Goal: Transaction & Acquisition: Purchase product/service

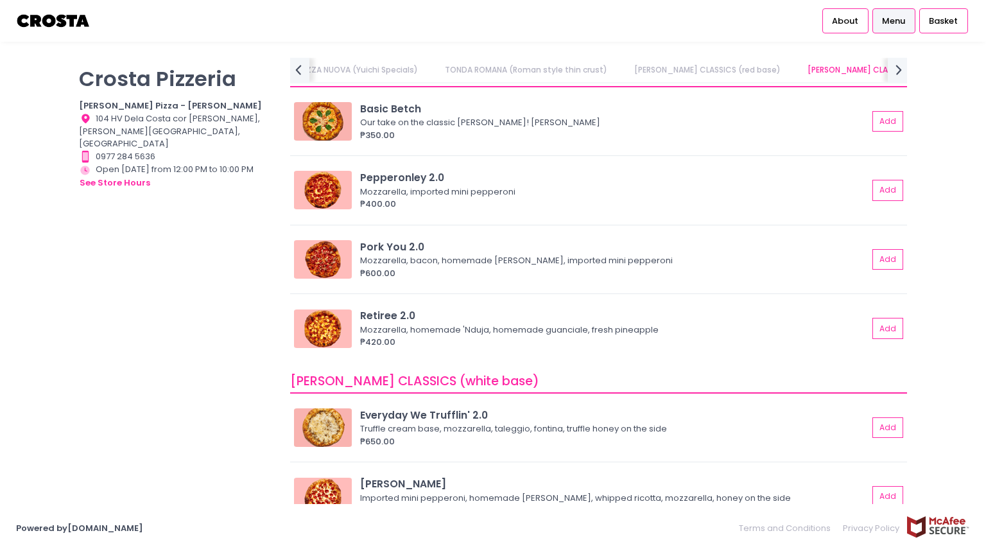
scroll to position [472, 0]
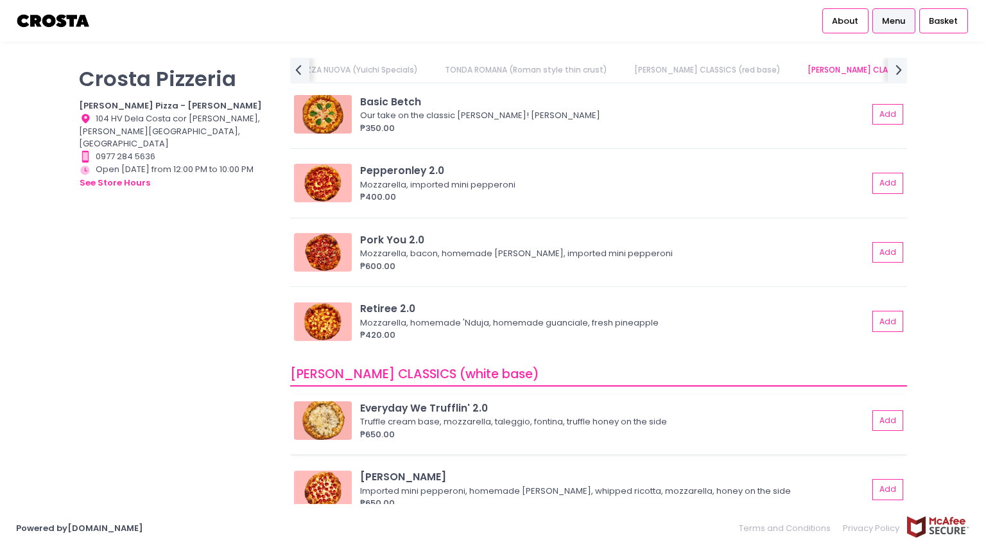
click at [324, 411] on img at bounding box center [323, 420] width 58 height 39
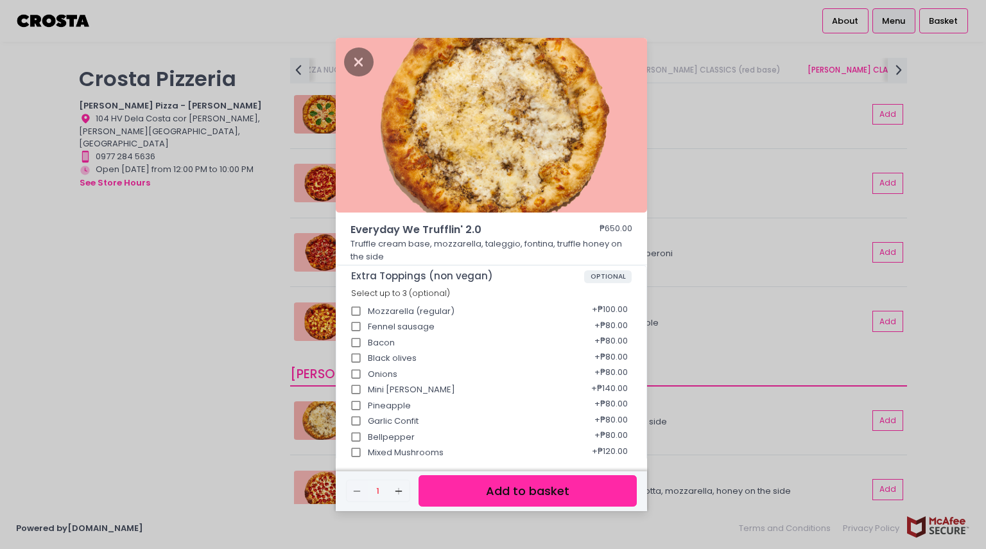
click at [495, 485] on button "Add to basket" at bounding box center [528, 490] width 218 height 31
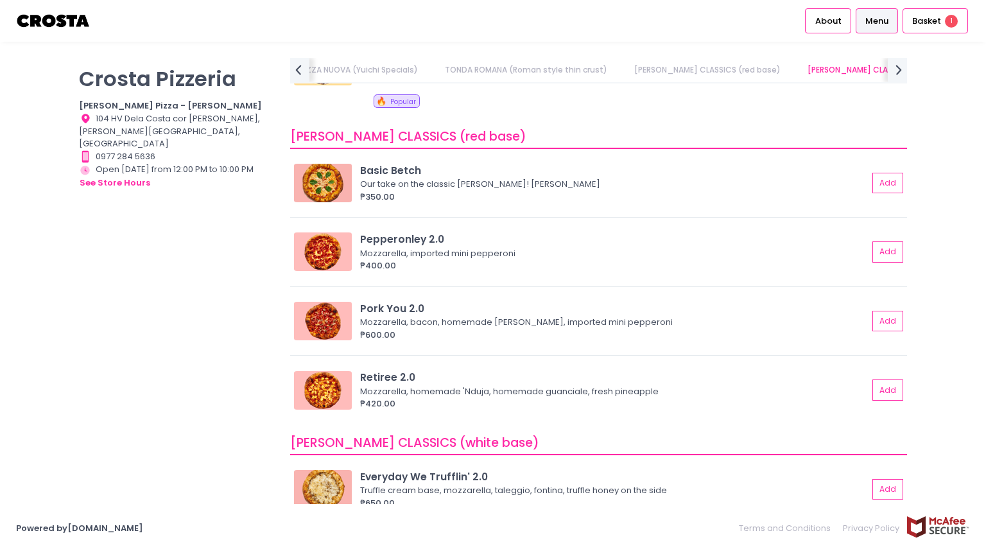
scroll to position [404, 0]
click at [894, 250] on button "Add" at bounding box center [889, 251] width 30 height 21
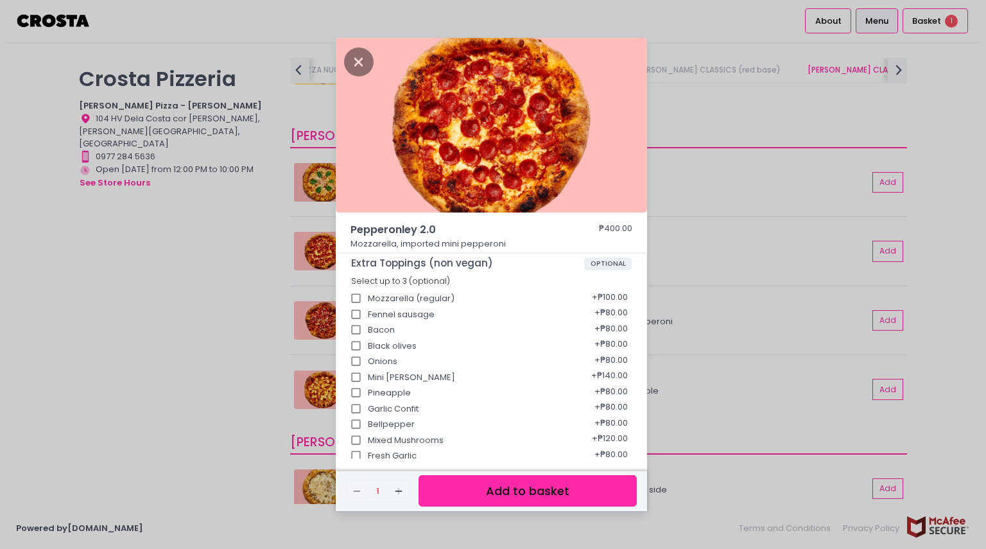
click at [535, 474] on div "Remove Created with Sketch. 1 Add Created with Sketch. Add to basket" at bounding box center [491, 491] width 311 height 40
click at [536, 479] on button "Add to basket" at bounding box center [528, 490] width 218 height 31
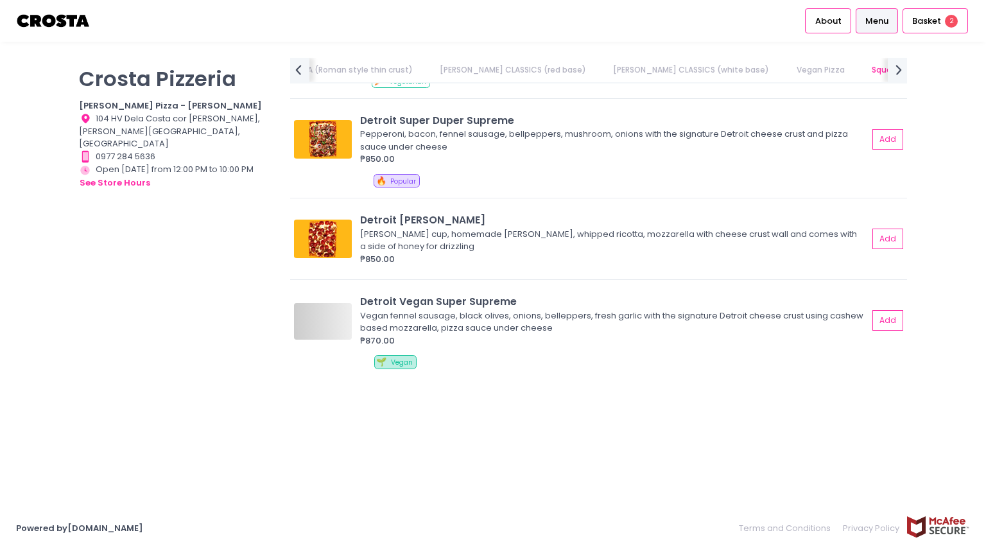
scroll to position [0, 397]
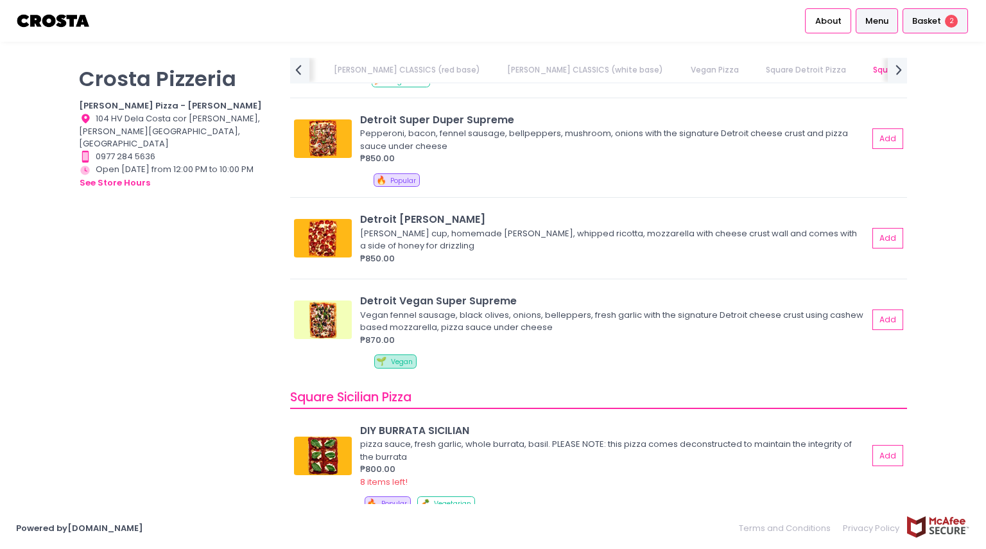
click at [926, 25] on span "Basket" at bounding box center [926, 21] width 29 height 13
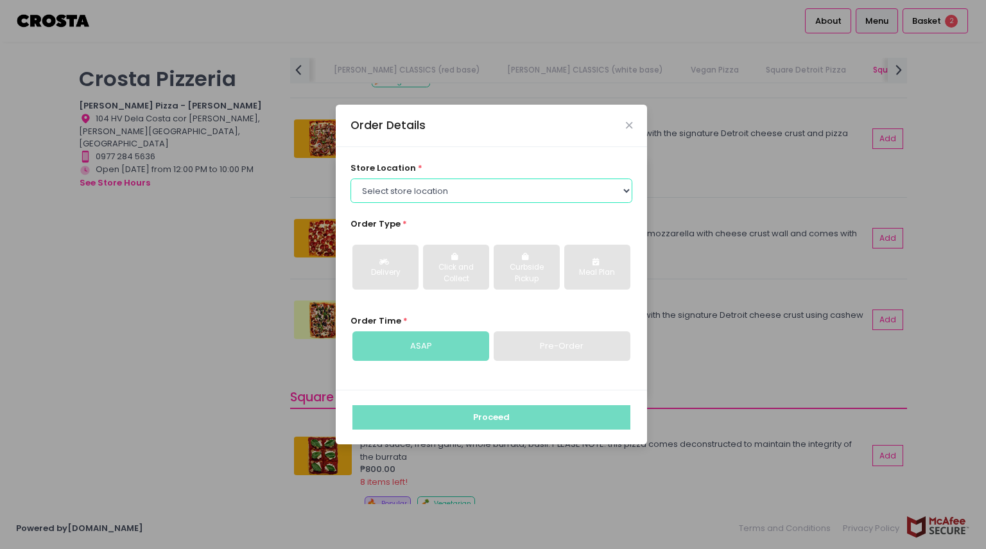
click at [505, 190] on select "Select store location Crosta Pizza - Salcedo Crosta Pizza - San Juan" at bounding box center [491, 190] width 282 height 24
select select "5fabb2e53664a8677beaeb89"
click at [350, 178] on select "Select store location Crosta Pizza - Salcedo Crosta Pizza - San Juan" at bounding box center [491, 190] width 282 height 24
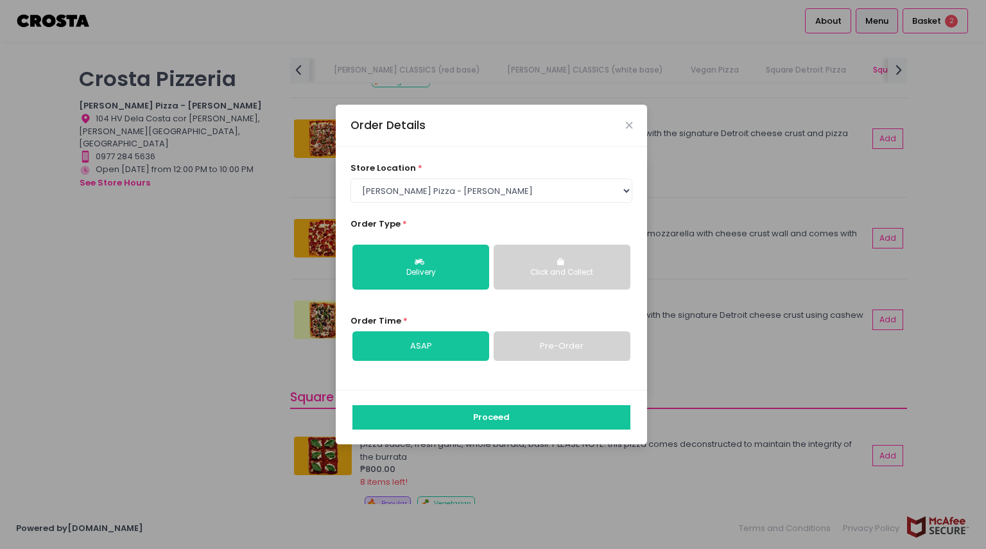
click at [609, 265] on button "Click and Collect" at bounding box center [562, 267] width 137 height 45
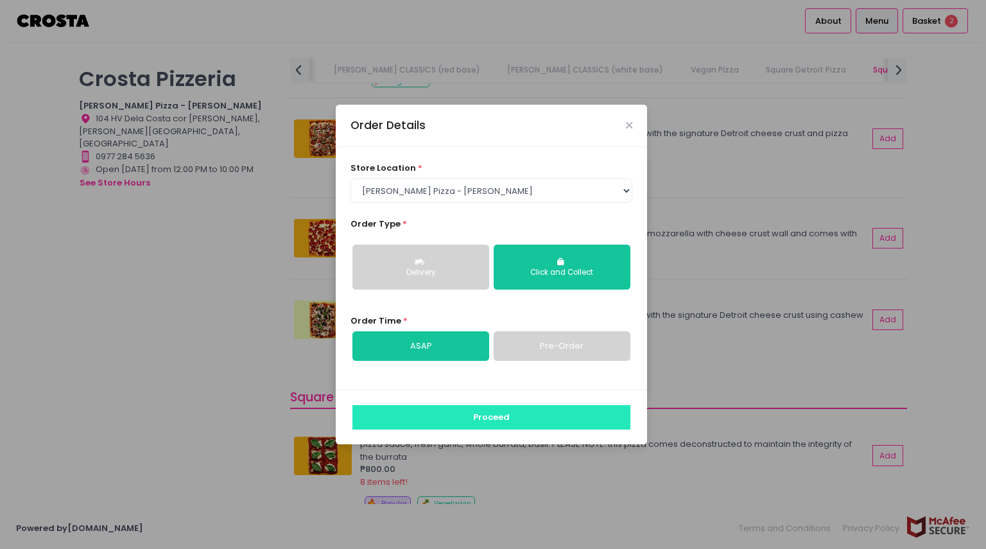
click at [438, 410] on button "Proceed" at bounding box center [491, 417] width 278 height 24
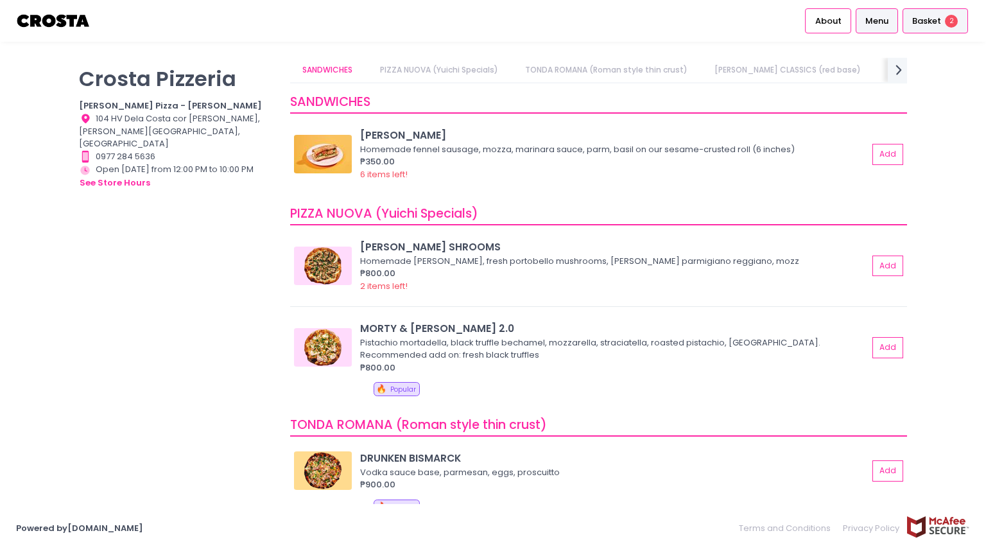
click at [928, 15] on span "Basket" at bounding box center [926, 21] width 29 height 13
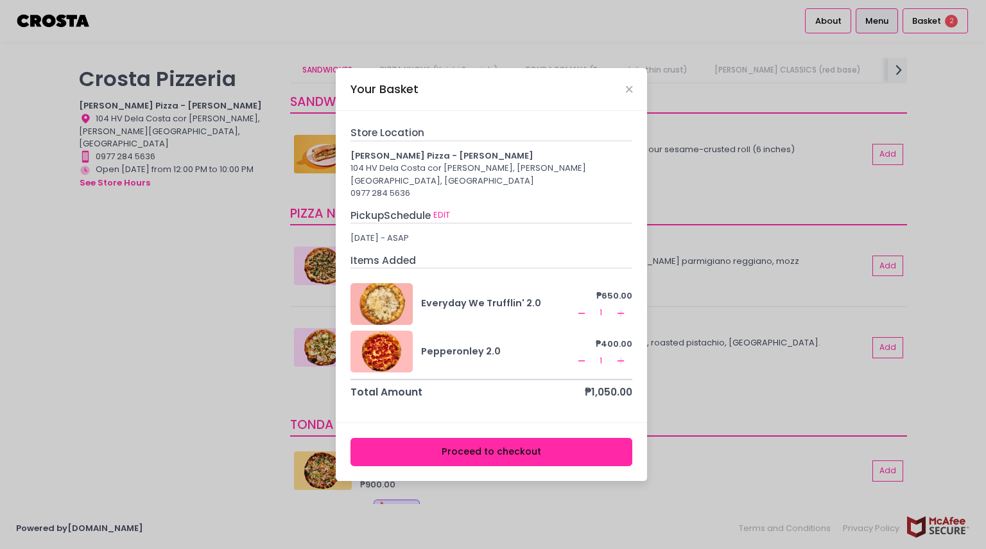
click at [484, 443] on button "Proceed to checkout" at bounding box center [491, 452] width 282 height 29
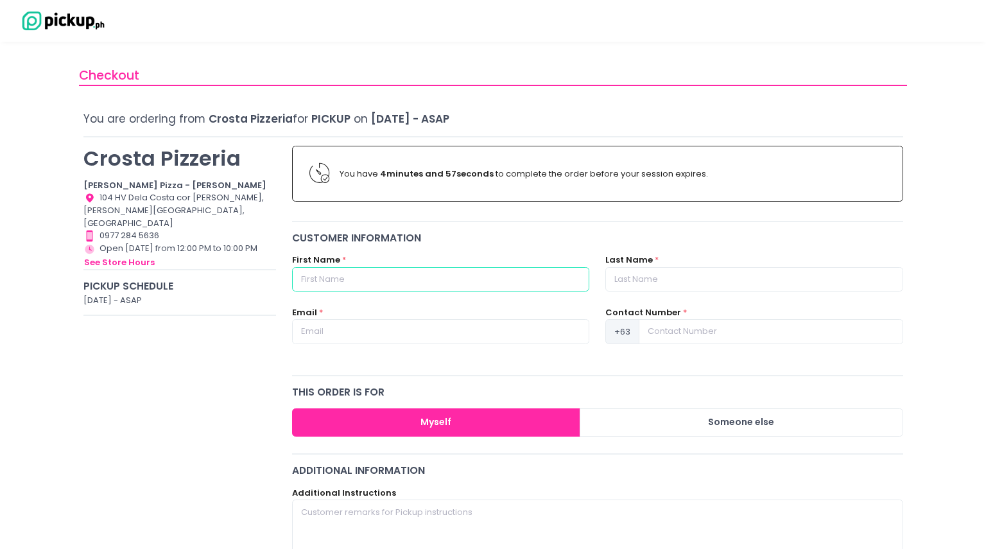
click at [380, 276] on input "text" at bounding box center [440, 279] width 297 height 24
type input "Klariza"
click at [657, 278] on input "text" at bounding box center [753, 279] width 297 height 24
type input "Desengano"
click at [675, 333] on input at bounding box center [771, 331] width 264 height 24
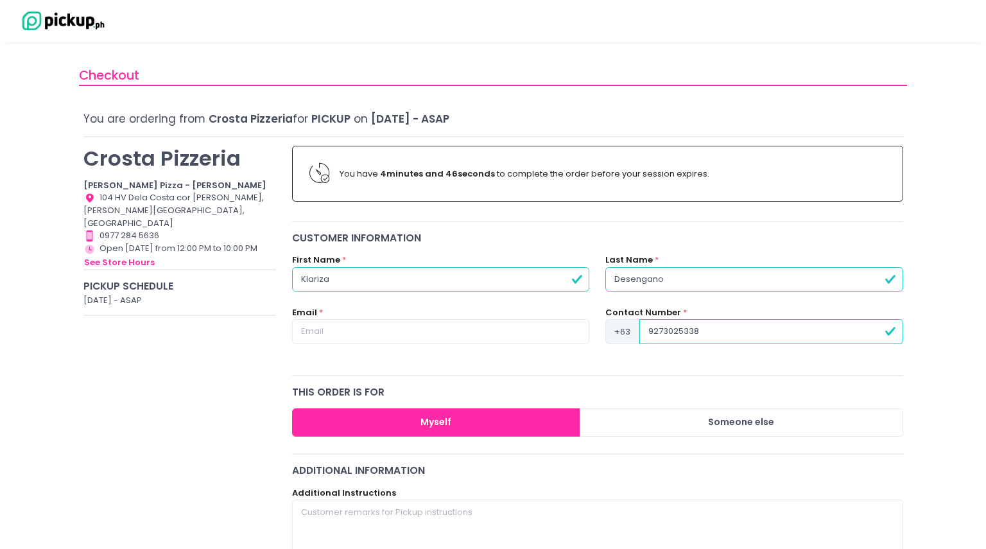
type input "9273025338"
click at [489, 332] on input "text" at bounding box center [440, 331] width 297 height 24
type input "klarizamelendez@gmail.com"
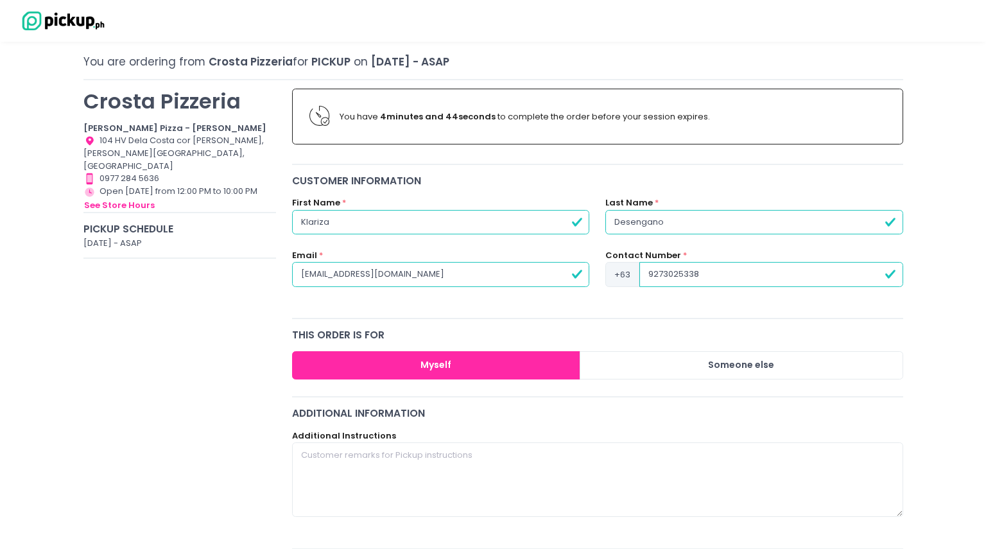
scroll to position [59, 0]
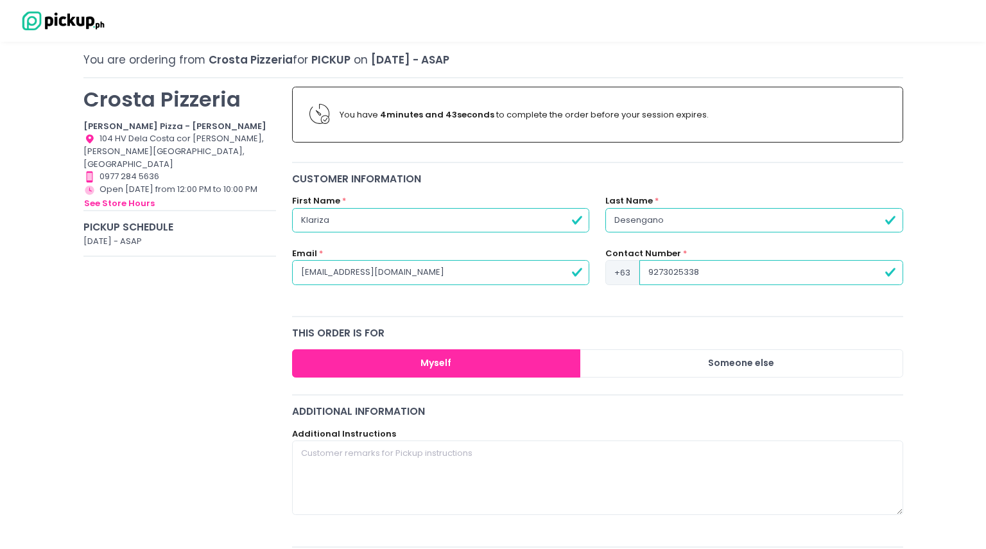
click at [439, 370] on button "Myself" at bounding box center [436, 363] width 288 height 29
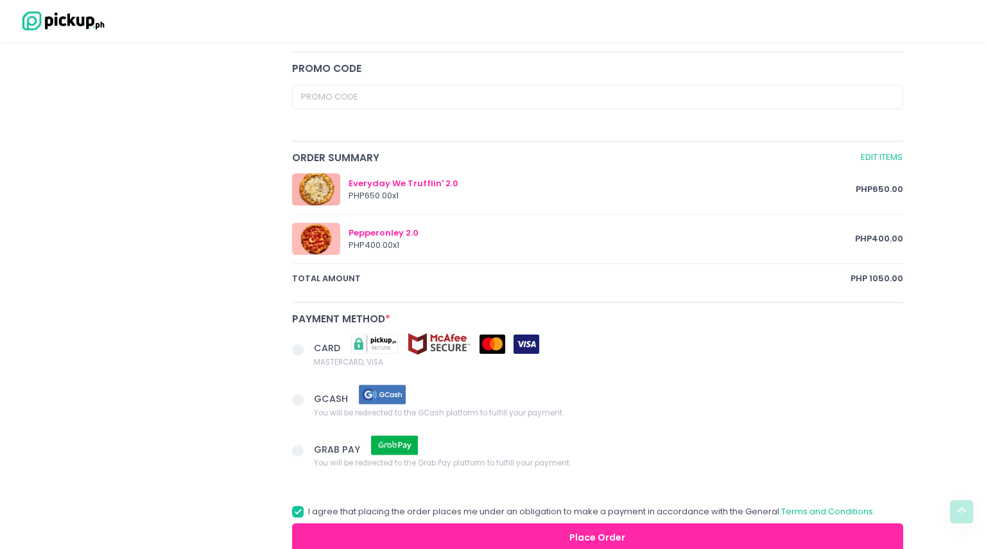
scroll to position [555, 0]
click at [318, 350] on span "CARD" at bounding box center [426, 343] width 225 height 22
click at [316, 350] on input "CARD MASTERCARD, VISA" at bounding box center [312, 347] width 8 height 8
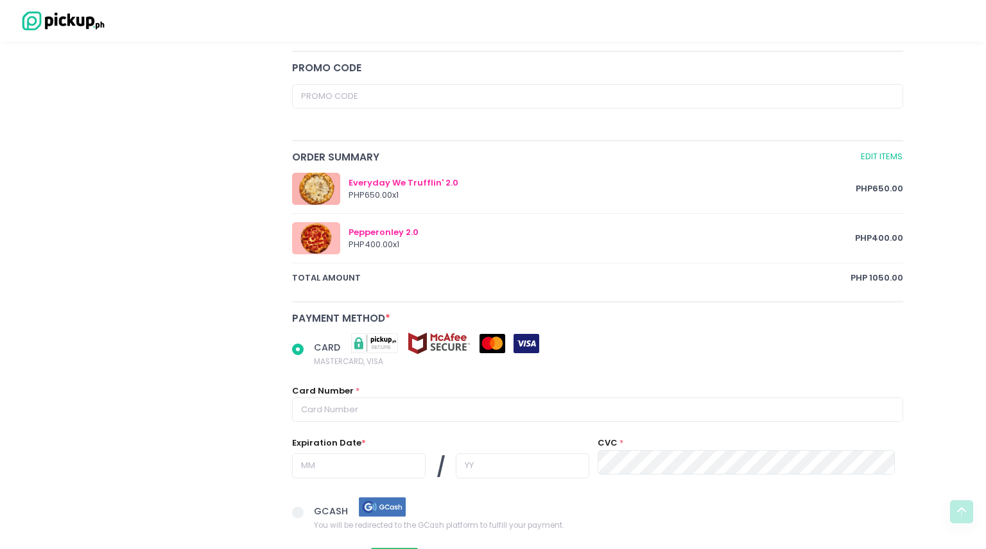
scroll to position [741, 0]
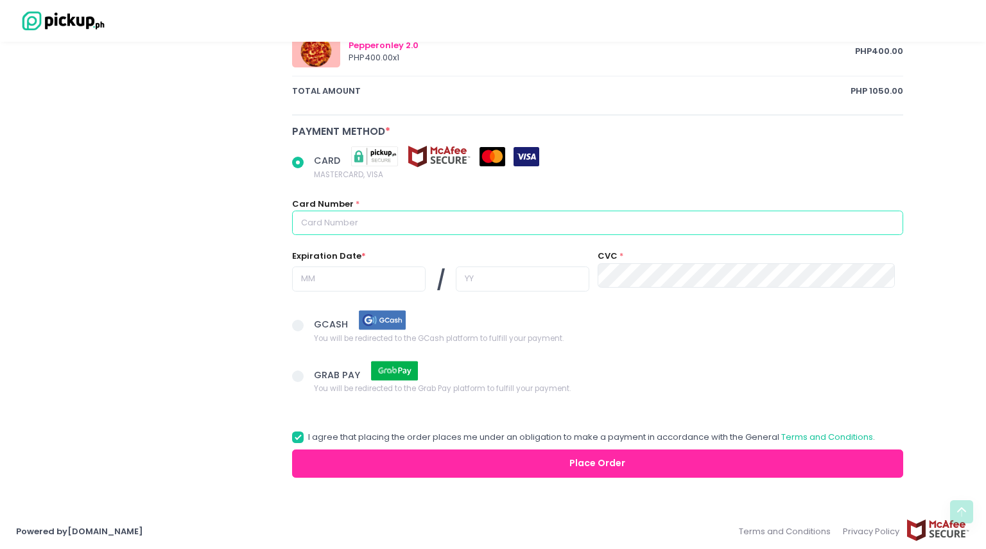
click at [331, 222] on input "text" at bounding box center [597, 223] width 611 height 24
radio input "true"
type input "4"
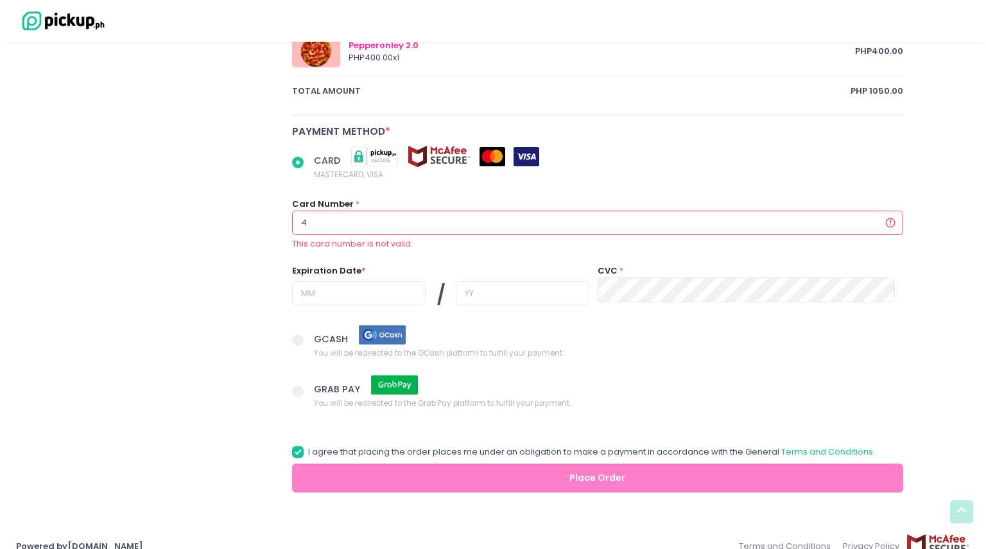
radio input "true"
type input "41"
radio input "true"
type input "418"
radio input "true"
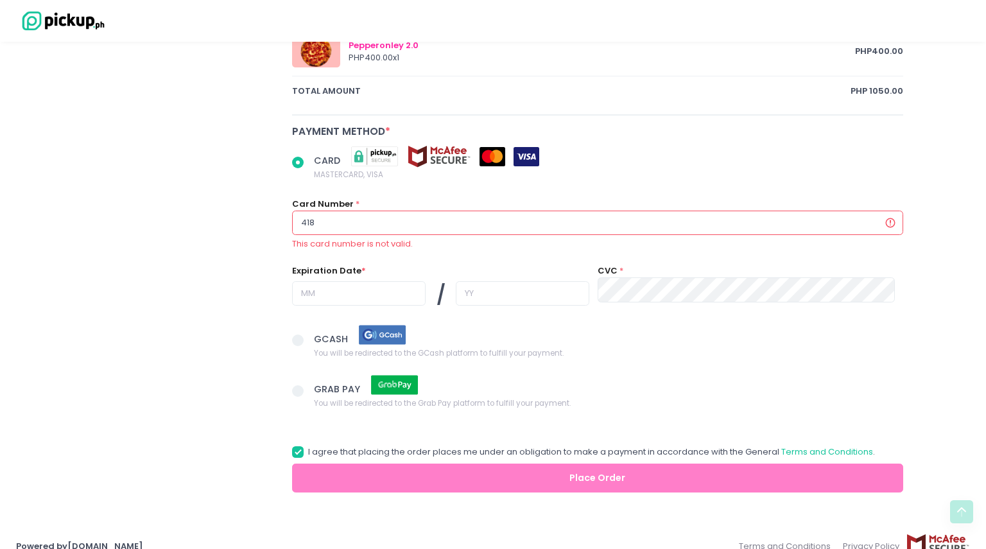
type input "4188"
radio input "true"
type input "41889"
radio input "true"
type input "418898"
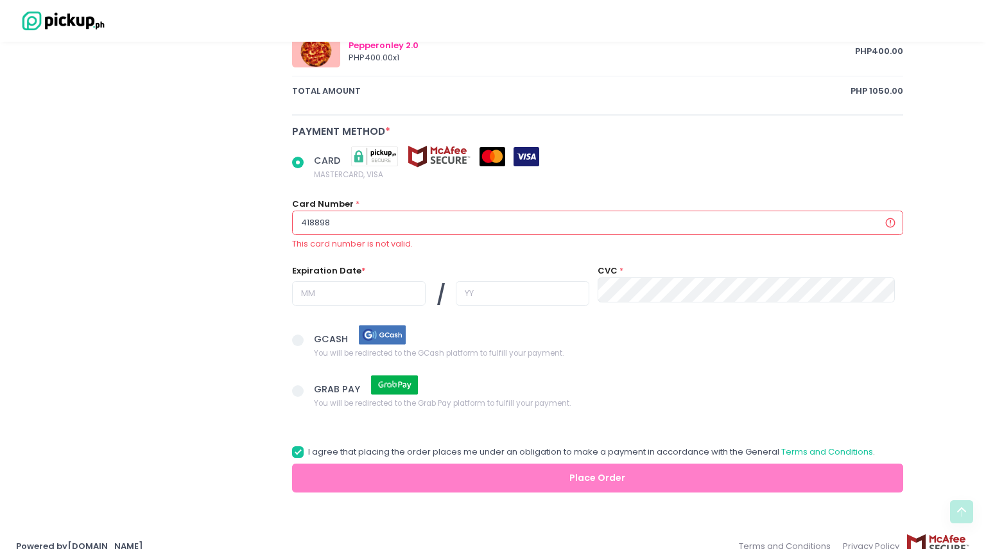
radio input "true"
type input "4188985"
radio input "true"
type input "418898"
radio input "true"
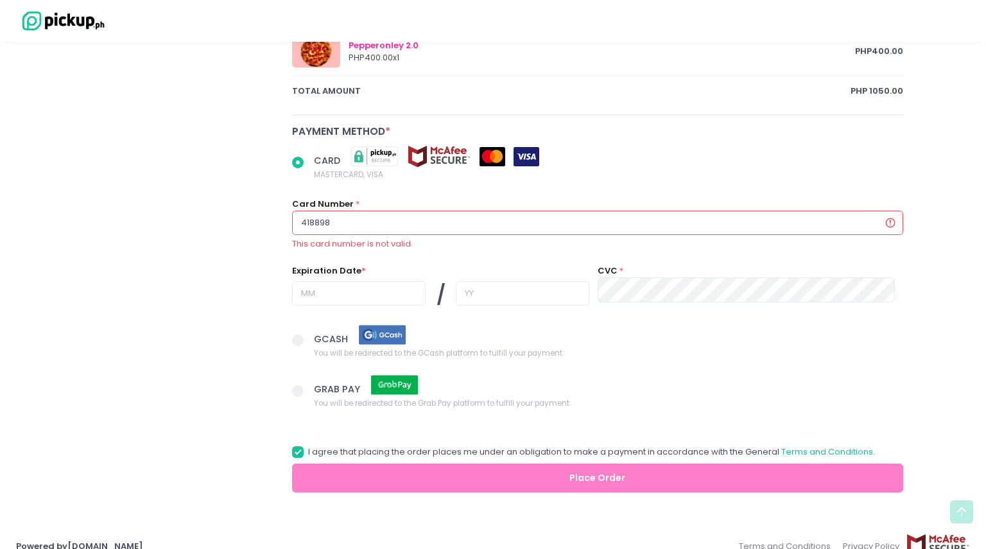
type input "4188984"
radio input "true"
type input "41889849"
radio input "true"
type input "418898490"
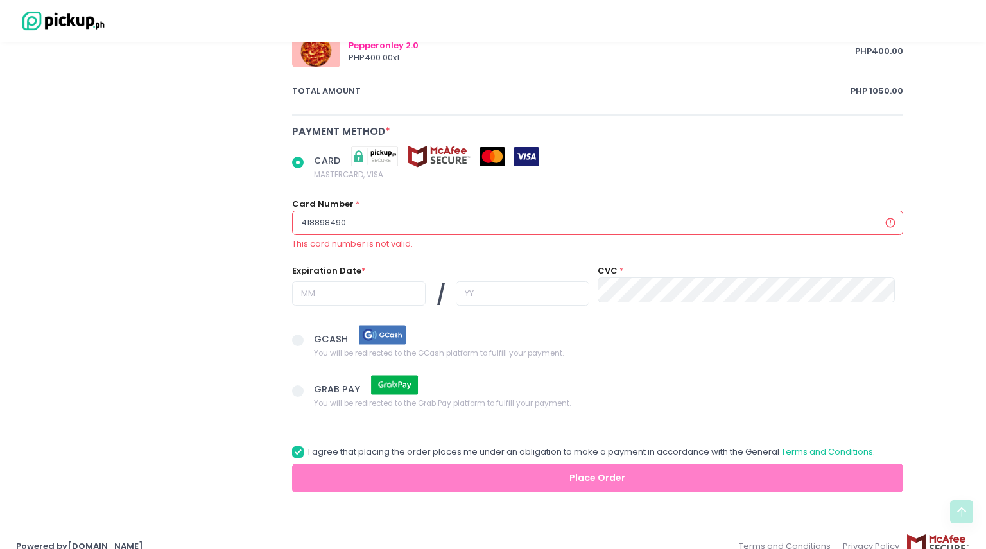
radio input "true"
type input "4188984900"
radio input "true"
type input "41889849009"
radio input "true"
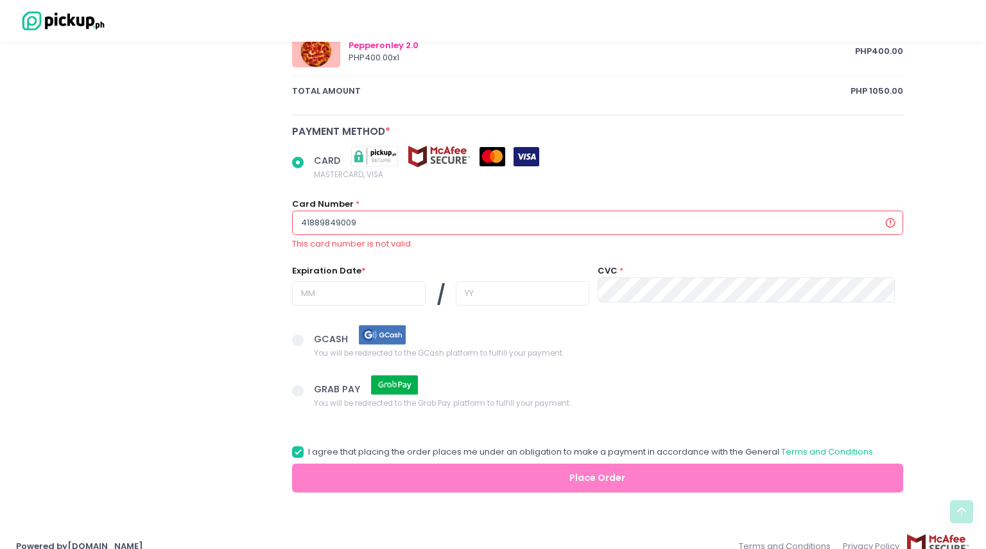
type input "418898490095"
radio input "true"
type input "4188984900953"
radio input "true"
type input "41889849009535"
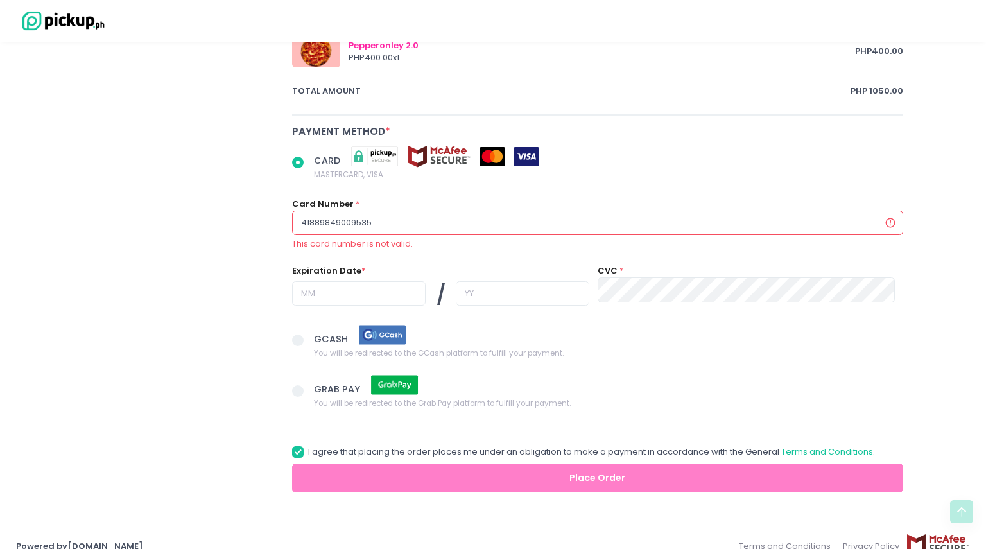
radio input "true"
type input "418898490095356"
radio input "true"
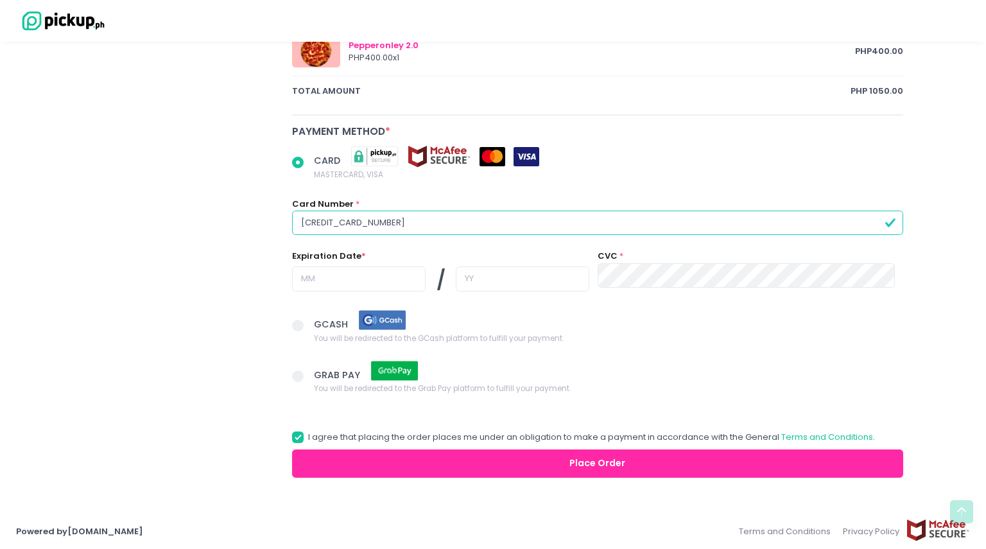
type input "4188984900953564"
click at [346, 284] on input "text" at bounding box center [359, 278] width 134 height 24
radio input "true"
type input "0"
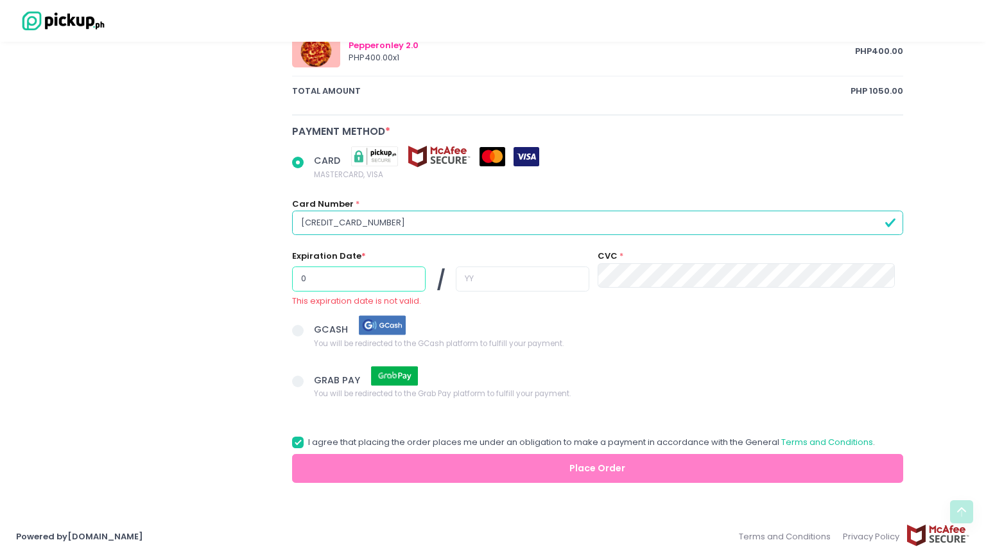
radio input "true"
type input "04"
click at [549, 280] on input "text" at bounding box center [523, 278] width 134 height 24
radio input "true"
type input "2"
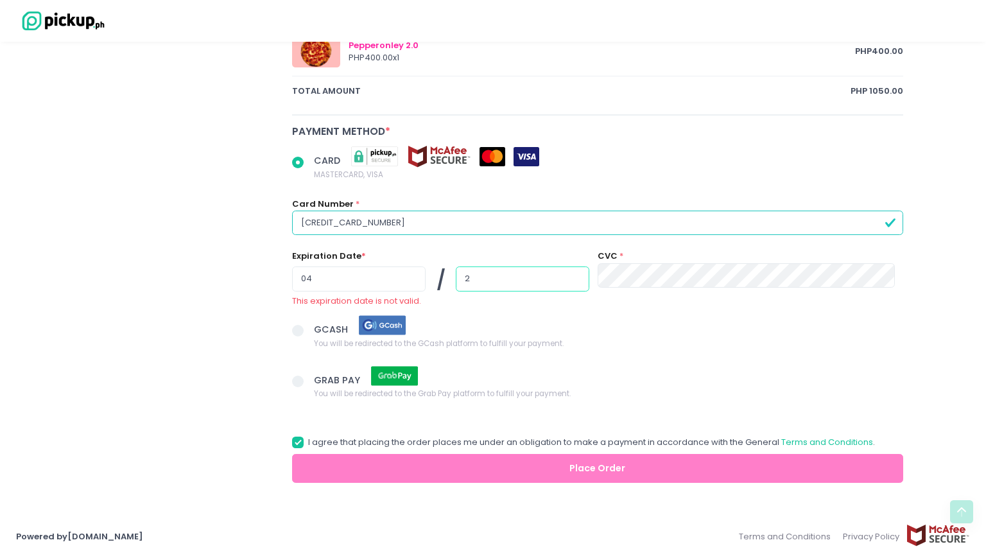
radio input "true"
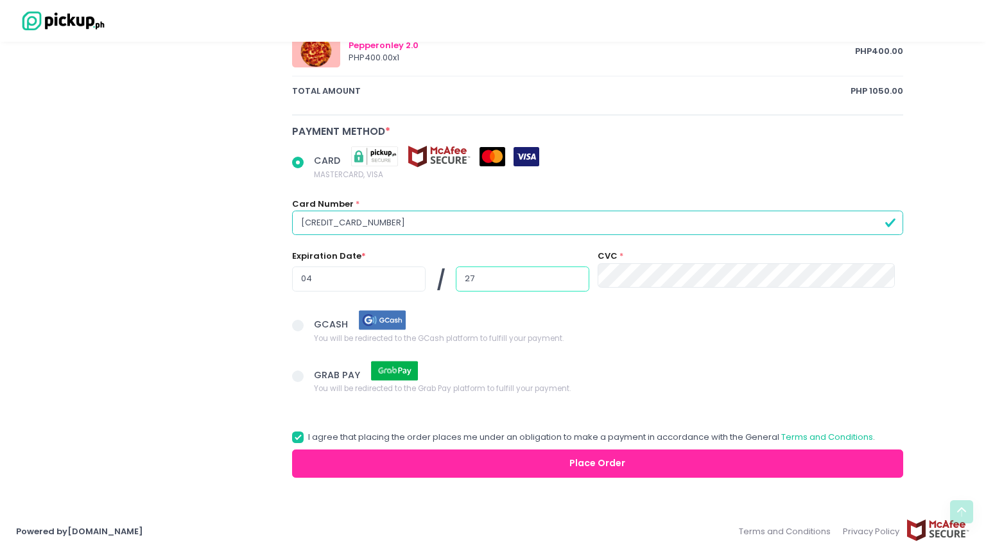
type input "27"
click at [573, 276] on input "27" at bounding box center [523, 278] width 134 height 24
radio input "true"
type input "2"
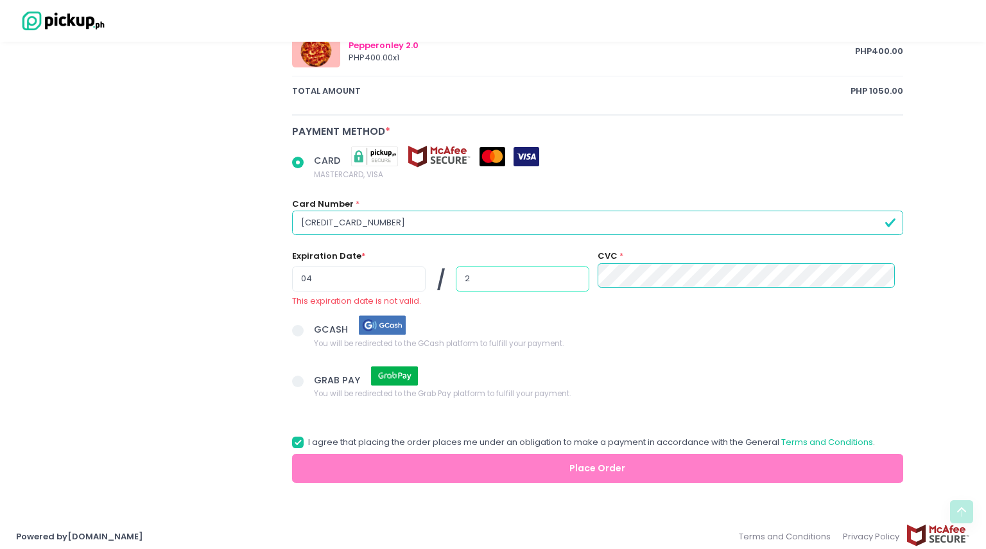
radio input "true"
type input "2"
radio input "true"
type input "27"
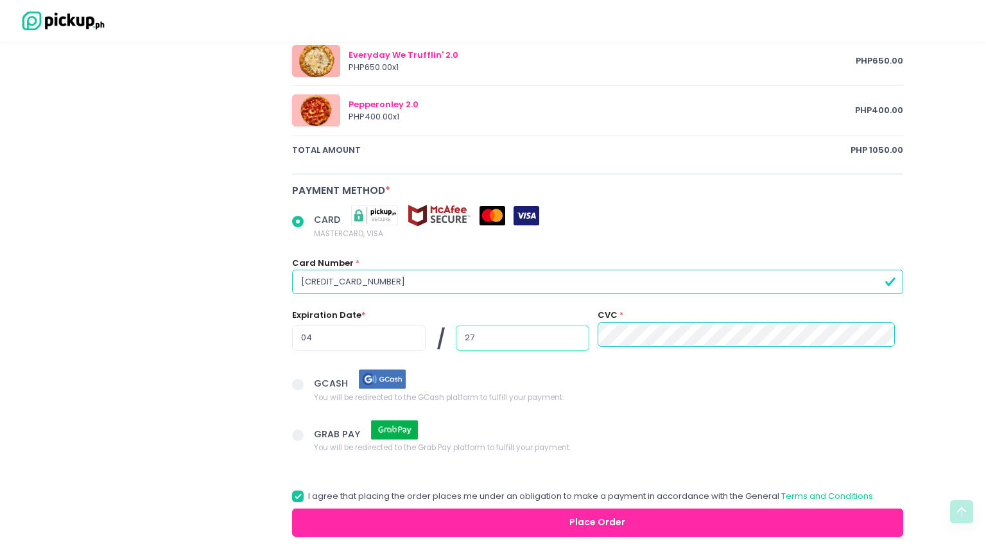
scroll to position [687, 0]
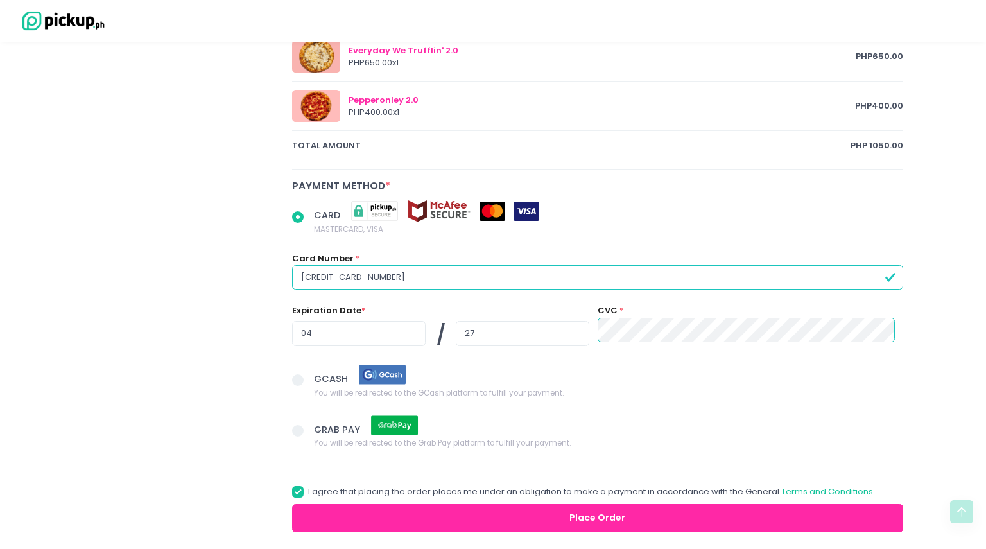
click at [578, 517] on button "Place Order" at bounding box center [597, 518] width 611 height 29
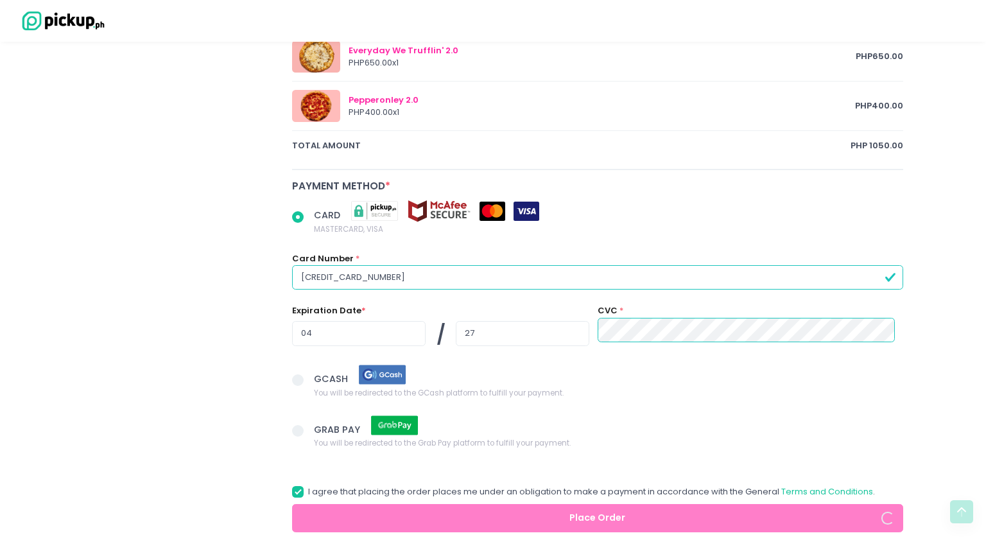
radio input "true"
